Goal: Use online tool/utility: Utilize a website feature to perform a specific function

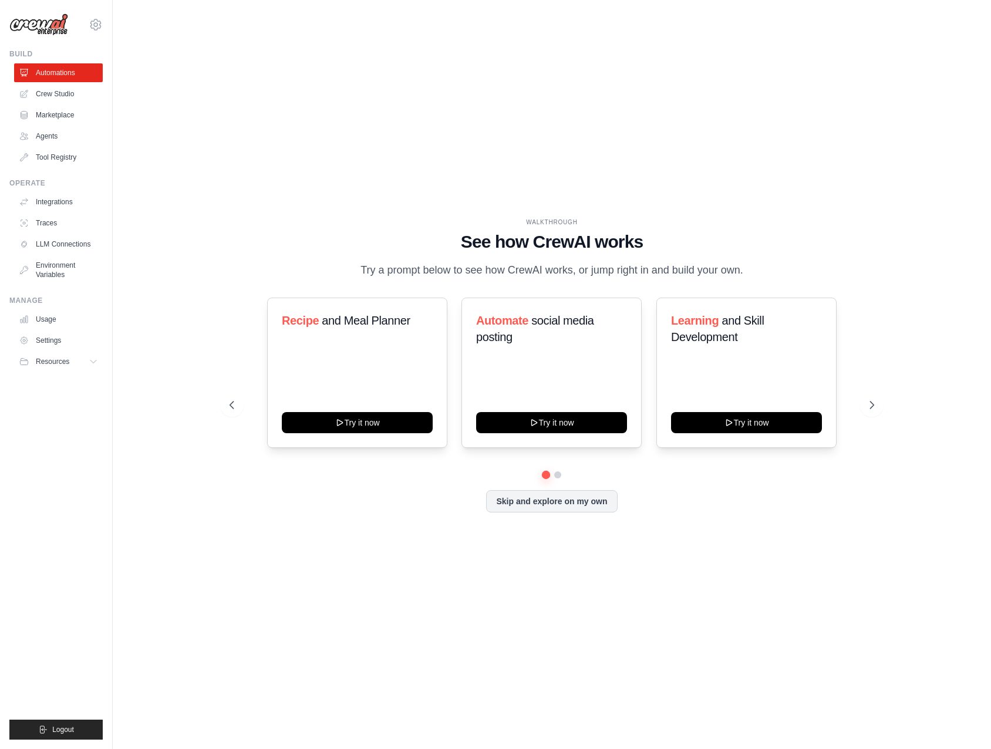
click at [58, 95] on link "Crew Studio" at bounding box center [58, 94] width 89 height 19
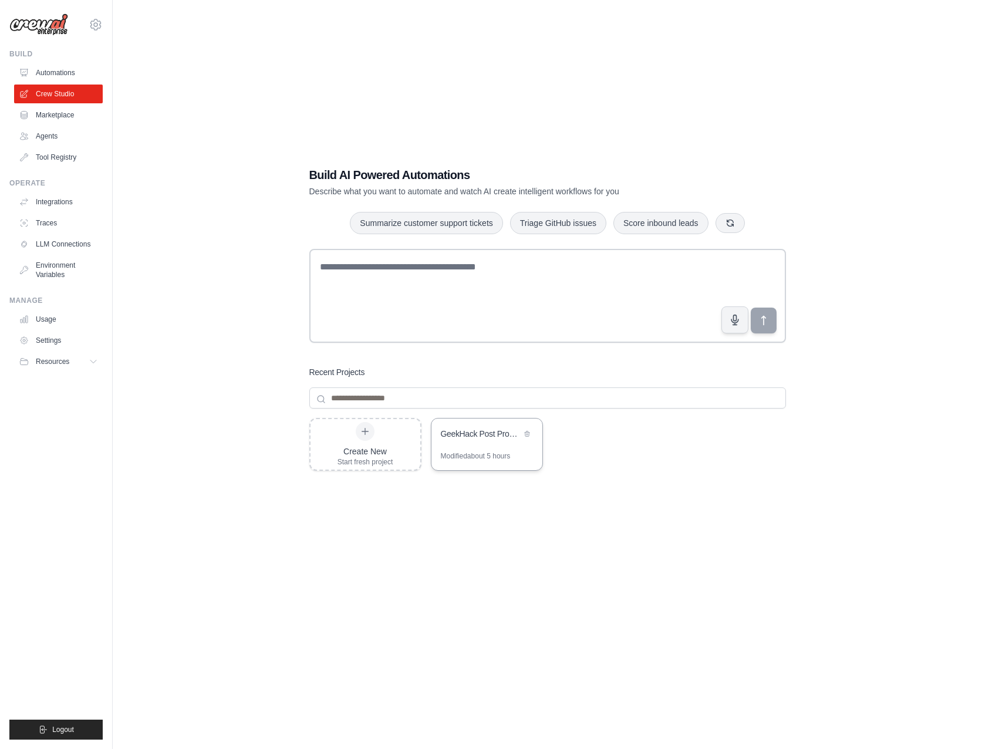
click at [482, 448] on div "GeekHack Post Processing Pipeline" at bounding box center [487, 435] width 111 height 33
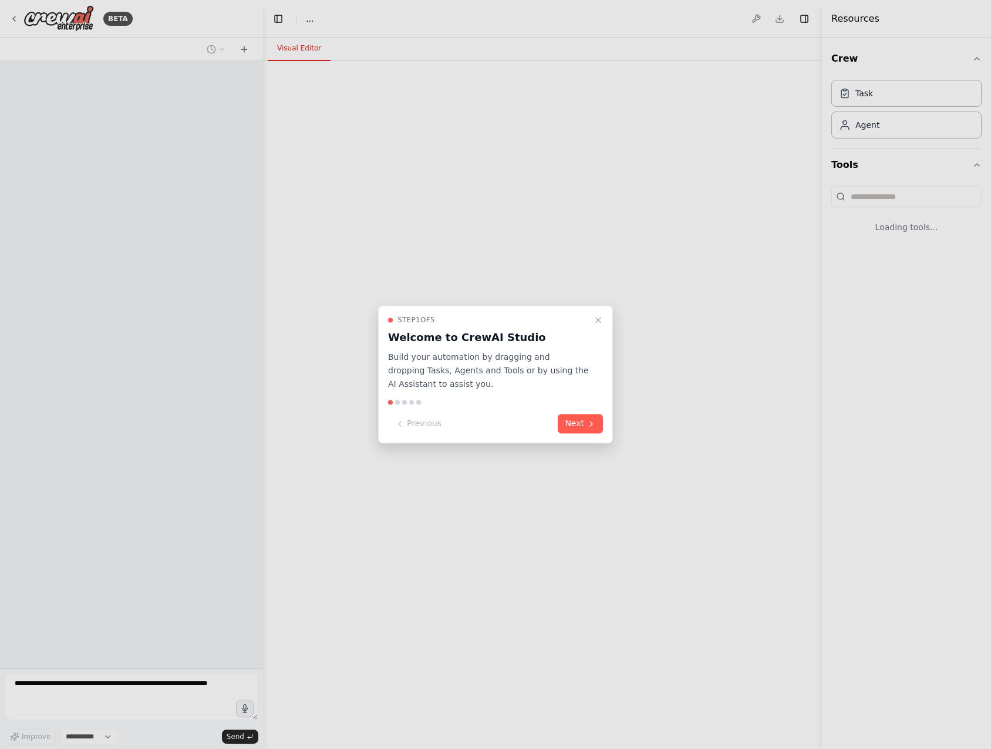
select select "****"
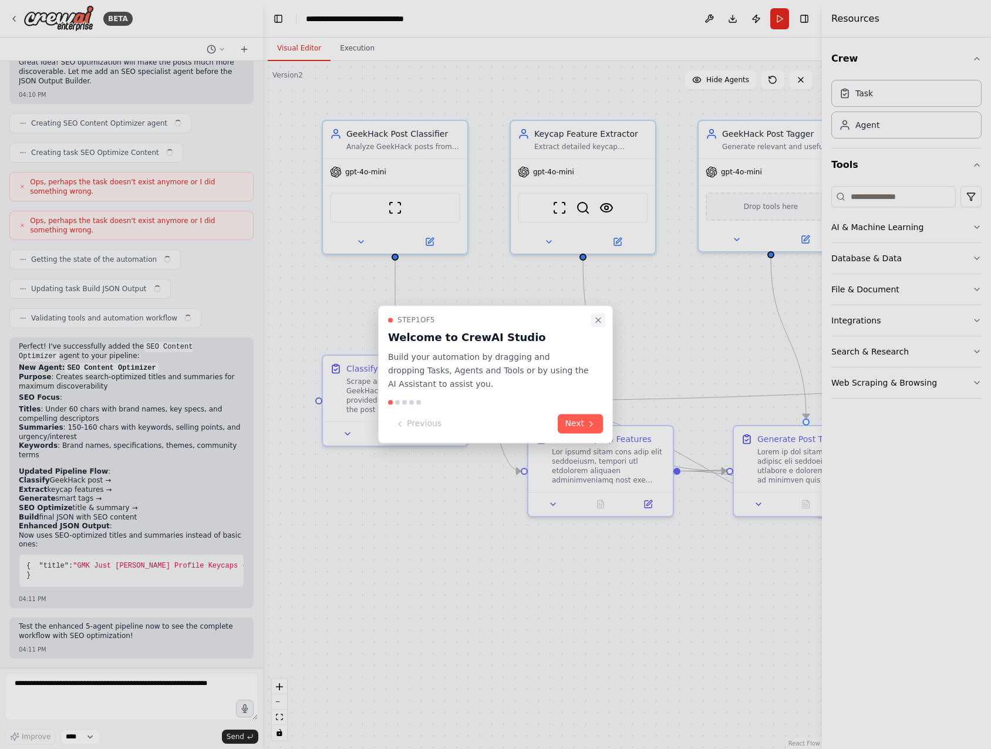
click at [591, 319] on button "Close walkthrough" at bounding box center [598, 320] width 14 height 14
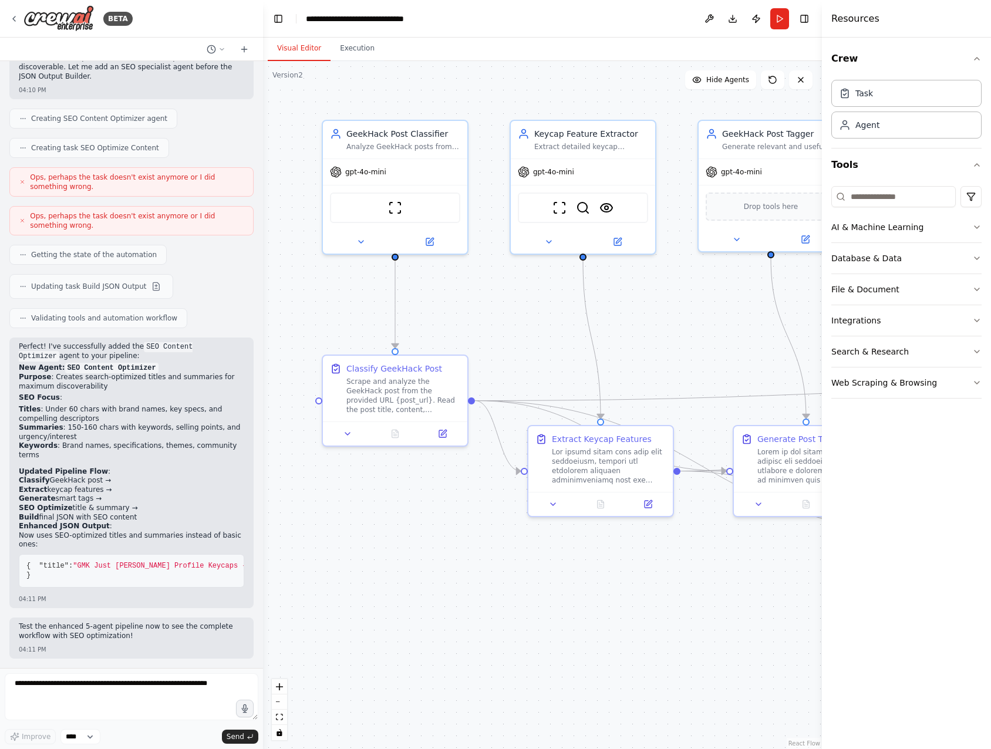
scroll to position [4571, 0]
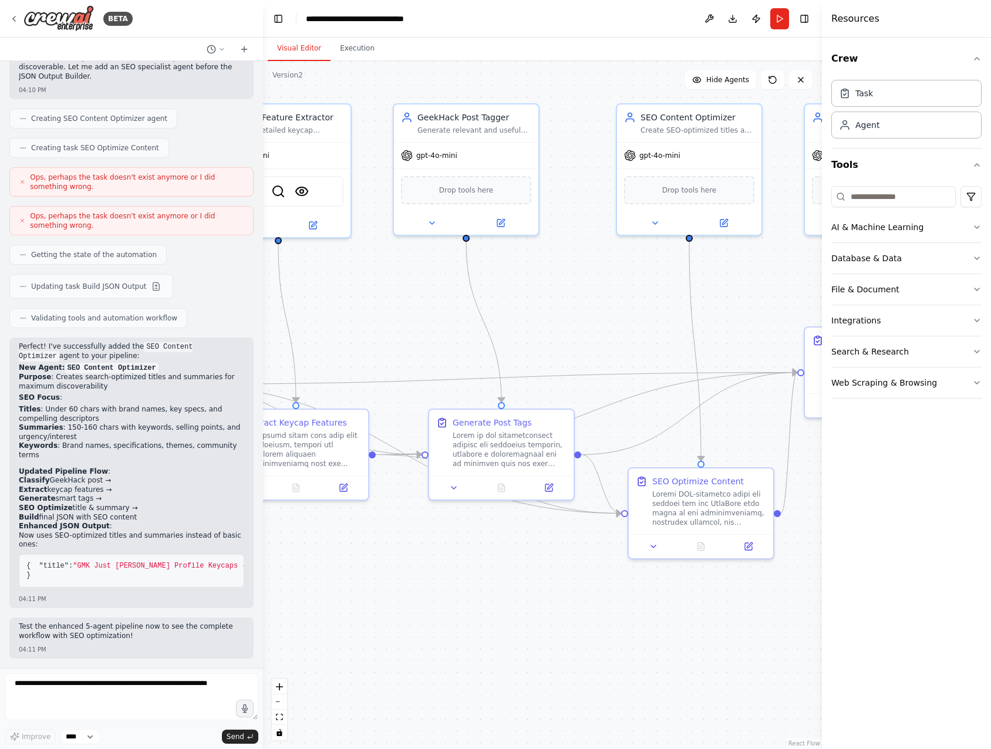
drag, startPoint x: 771, startPoint y: 622, endPoint x: 466, endPoint y: 606, distance: 305.2
click at [466, 606] on div ".deletable-edge-delete-btn { width: 20px; height: 20px; border: 0px solid #ffff…" at bounding box center [542, 405] width 559 height 688
click at [365, 49] on button "Execution" at bounding box center [357, 48] width 53 height 25
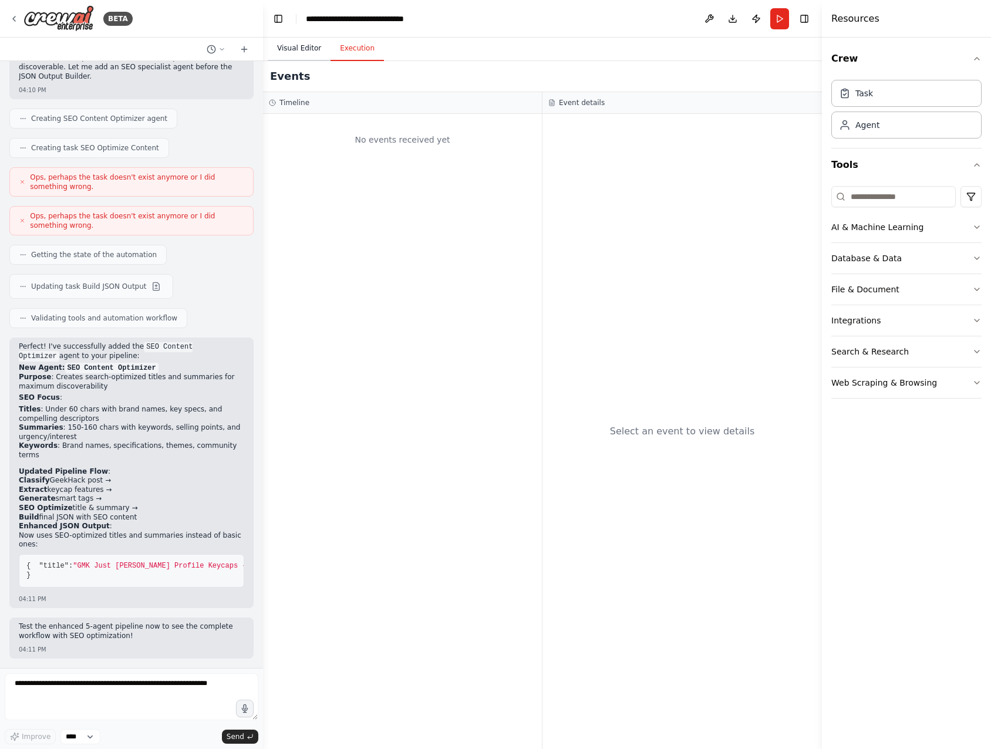
click at [309, 46] on button "Visual Editor" at bounding box center [299, 48] width 63 height 25
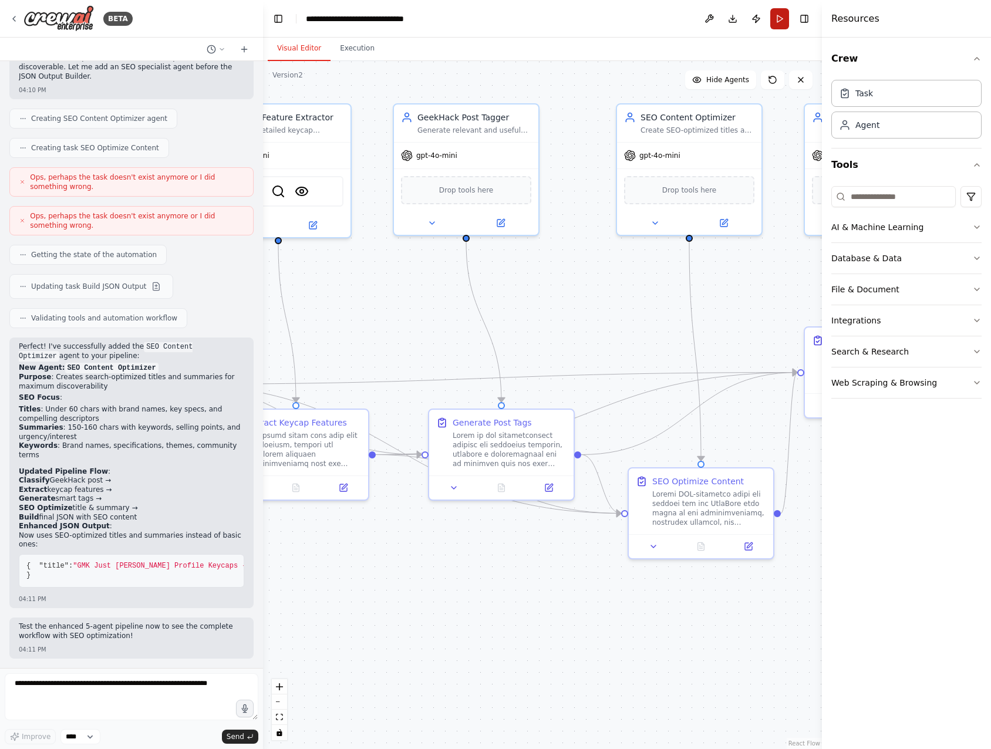
click at [779, 29] on button "Run" at bounding box center [779, 18] width 19 height 21
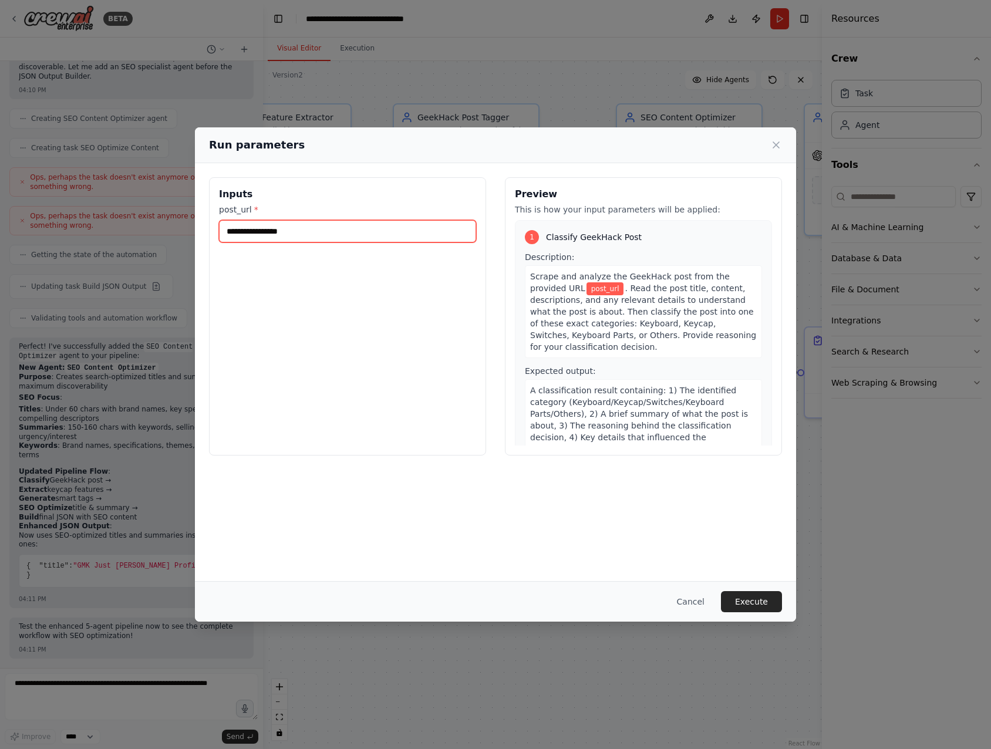
click at [349, 227] on input "post_url *" at bounding box center [347, 231] width 257 height 22
paste input "**********"
type input "**********"
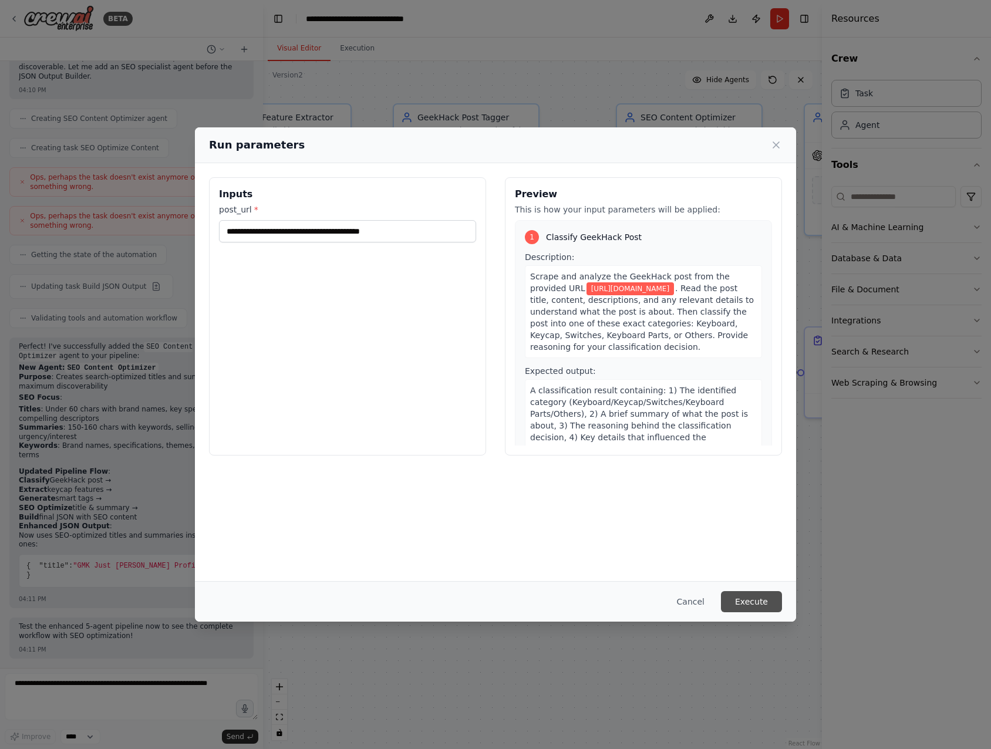
click at [750, 600] on button "Execute" at bounding box center [751, 601] width 61 height 21
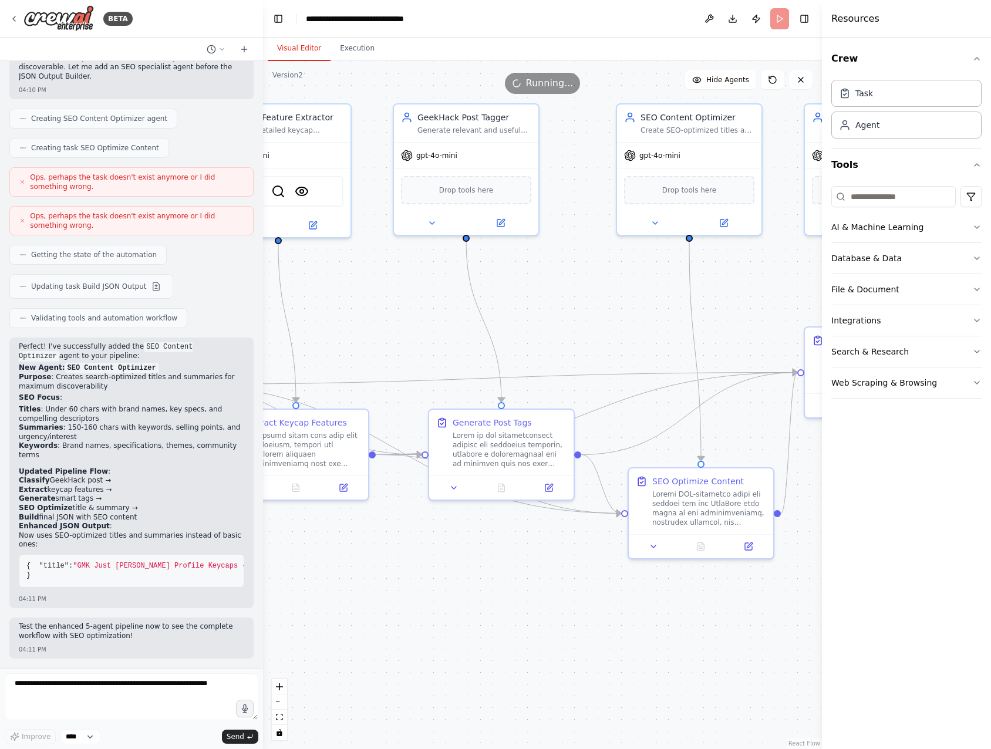
drag, startPoint x: 720, startPoint y: 649, endPoint x: 617, endPoint y: 642, distance: 103.0
click at [617, 642] on div ".deletable-edge-delete-btn { width: 20px; height: 20px; border: 0px solid #ffff…" at bounding box center [542, 405] width 559 height 688
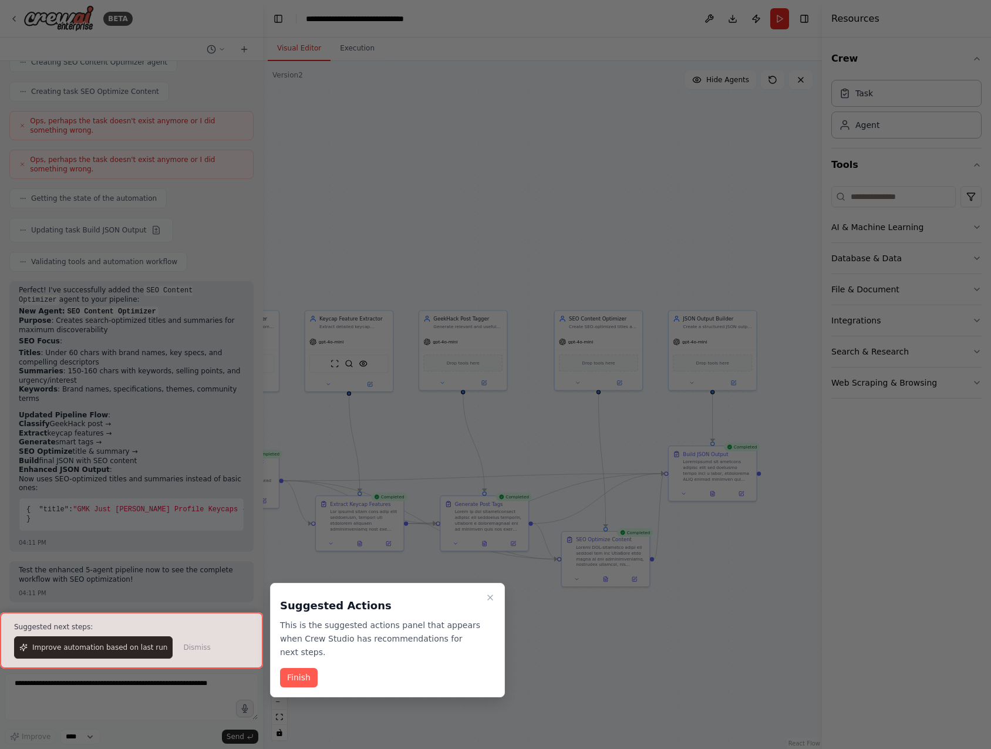
click at [473, 367] on div at bounding box center [495, 374] width 991 height 749
click at [310, 681] on button "Finish" at bounding box center [299, 677] width 38 height 19
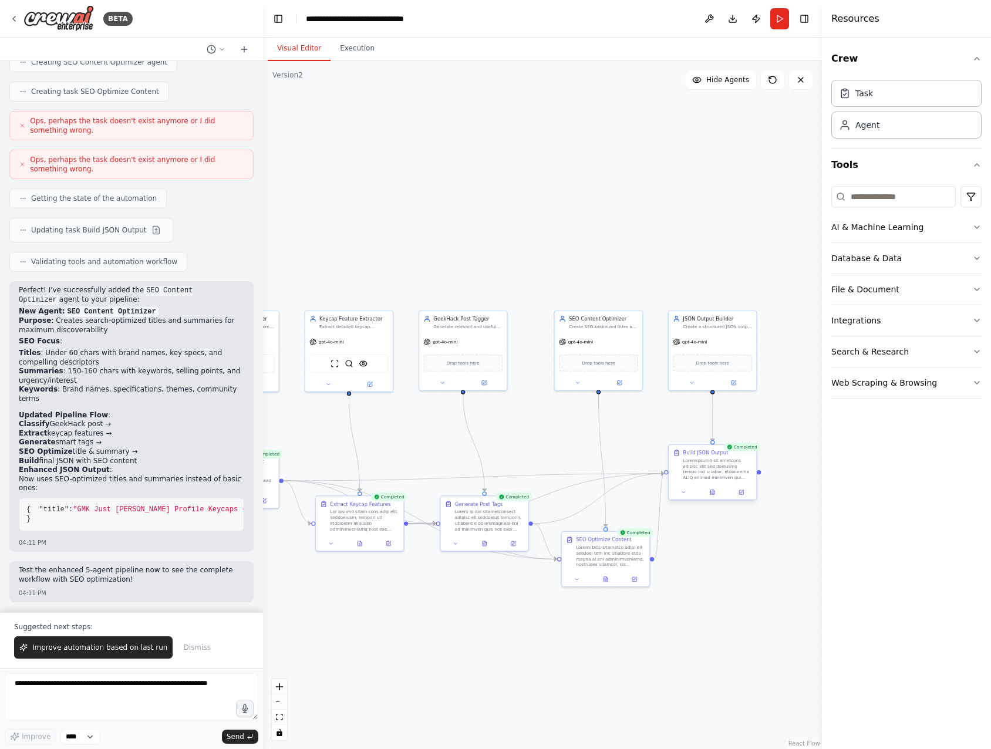
click at [713, 497] on div at bounding box center [712, 492] width 87 height 15
click at [714, 490] on icon at bounding box center [713, 493] width 6 height 6
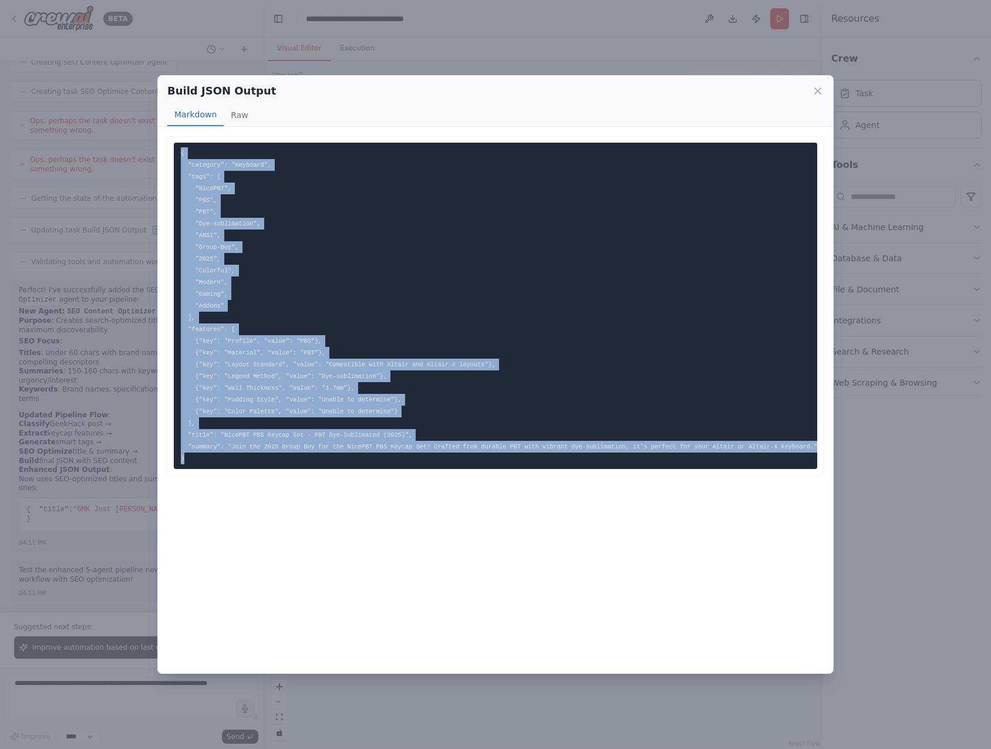
drag, startPoint x: 302, startPoint y: 468, endPoint x: 156, endPoint y: 147, distance: 352.9
click at [156, 147] on div "Build JSON Output Markdown Raw { "category": "Keyboard", "tags": [ "NicePBT", "…" at bounding box center [495, 374] width 991 height 749
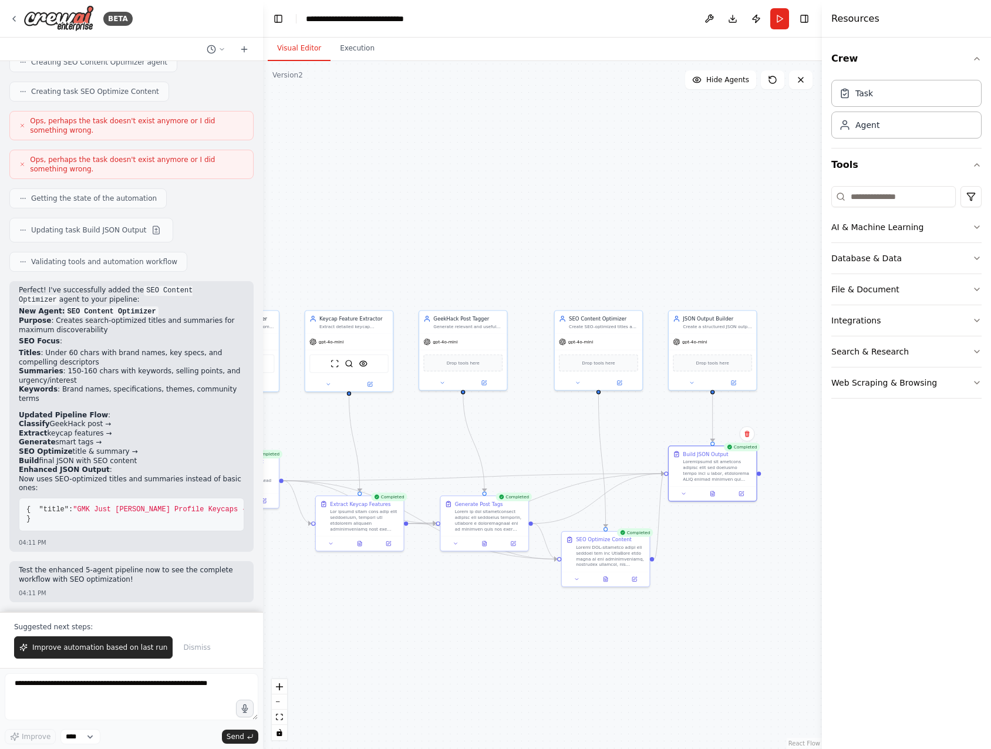
copy code "{ "category": "Keyboard", "tags": [ "NicePBT", "PBS", "PBT", "Dye-sublimation",…"
click at [710, 499] on div at bounding box center [712, 492] width 87 height 15
click at [710, 490] on icon at bounding box center [713, 493] width 6 height 6
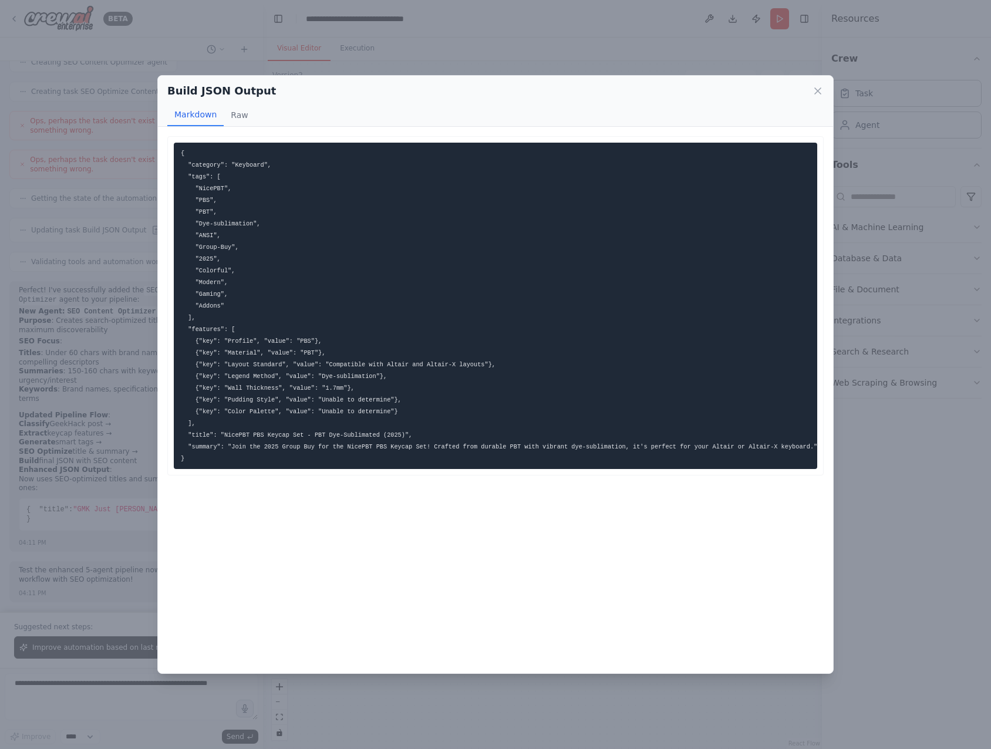
click at [406, 388] on pre "{ "category": "Keyboard", "tags": [ "NicePBT", "PBS", "PBT", "Dye-sublimation",…" at bounding box center [496, 306] width 644 height 326
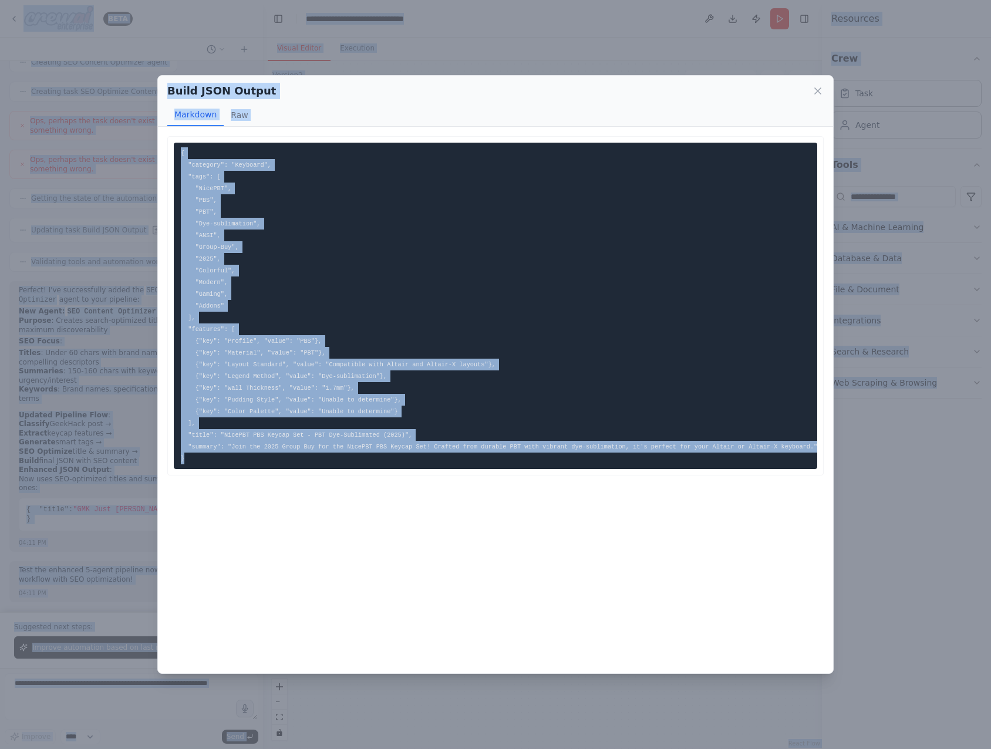
click at [368, 405] on pre "{ "category": "Keyboard", "tags": [ "NicePBT", "PBS", "PBT", "Dye-sublimation",…" at bounding box center [496, 306] width 644 height 326
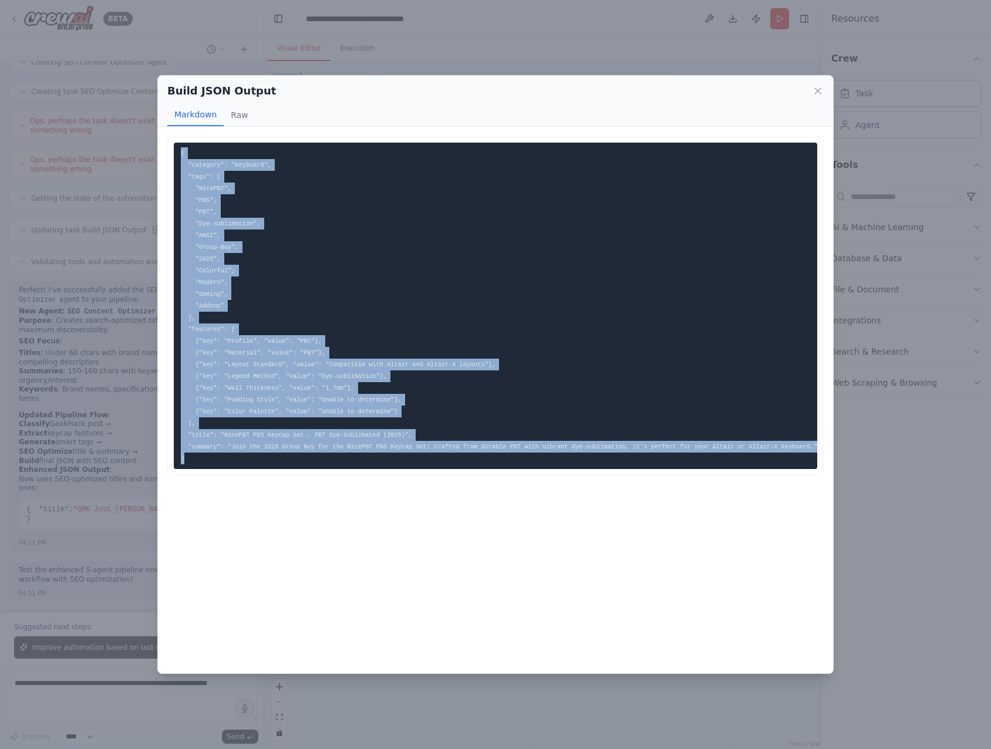
drag, startPoint x: 214, startPoint y: 356, endPoint x: 181, endPoint y: 153, distance: 206.4
click at [181, 153] on pre "{ "category": "Keyboard", "tags": [ "NicePBT", "PBS", "PBT", "Dye-sublimation",…" at bounding box center [496, 306] width 644 height 326
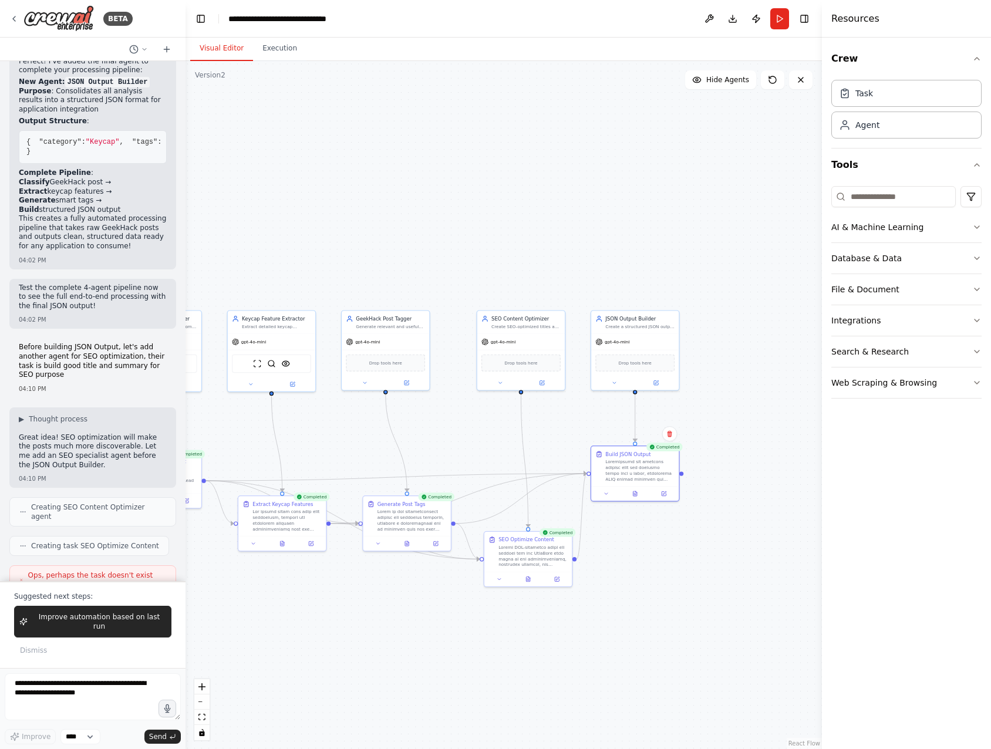
scroll to position [5971, 0]
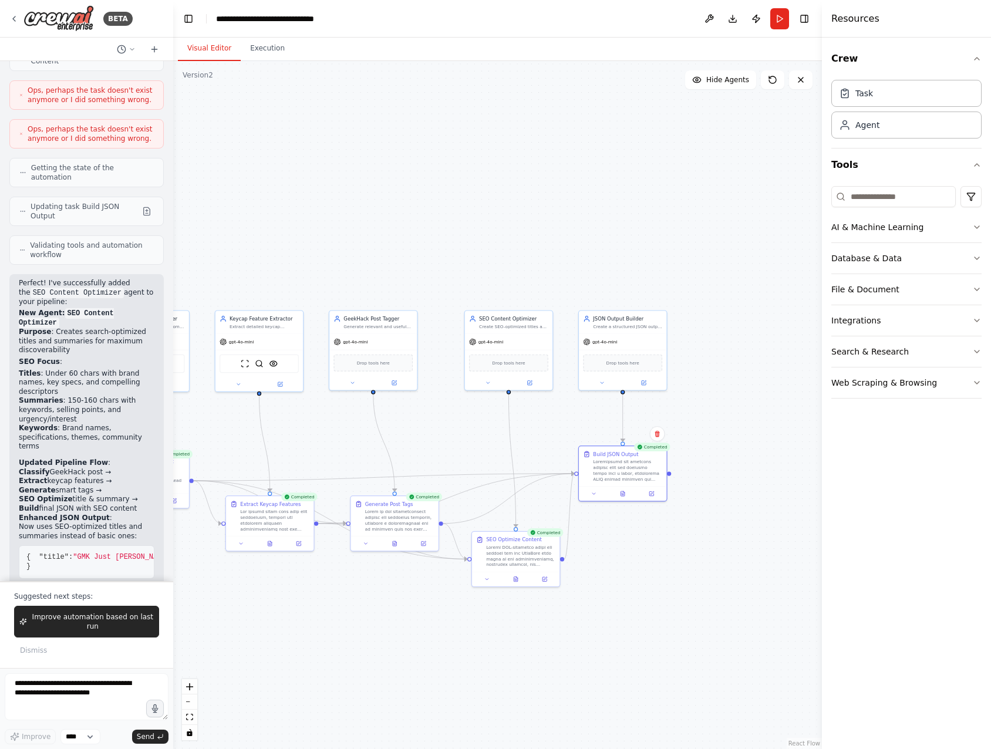
drag, startPoint x: 262, startPoint y: 102, endPoint x: 173, endPoint y: 102, distance: 89.3
click at [173, 102] on div "BETA Hello! I'm the CrewAI assistant. What kind of automation do you want to bu…" at bounding box center [495, 374] width 991 height 749
click at [187, 719] on icon "fit view" at bounding box center [189, 717] width 7 height 6
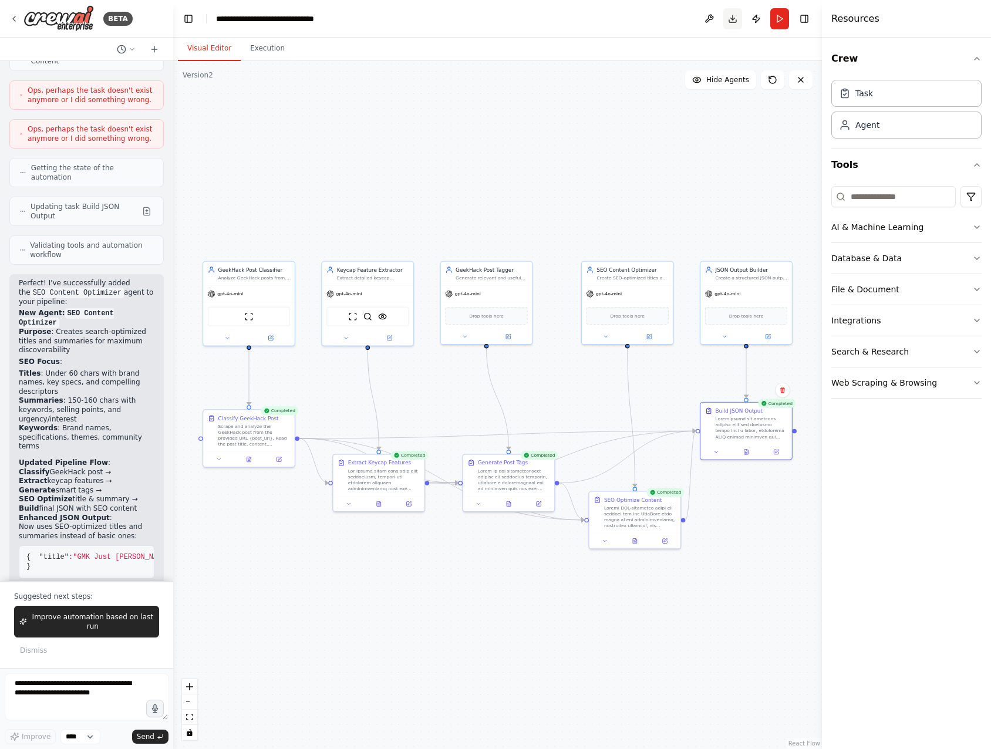
click at [738, 19] on button "Download" at bounding box center [732, 18] width 19 height 21
